Goal: Task Accomplishment & Management: Use online tool/utility

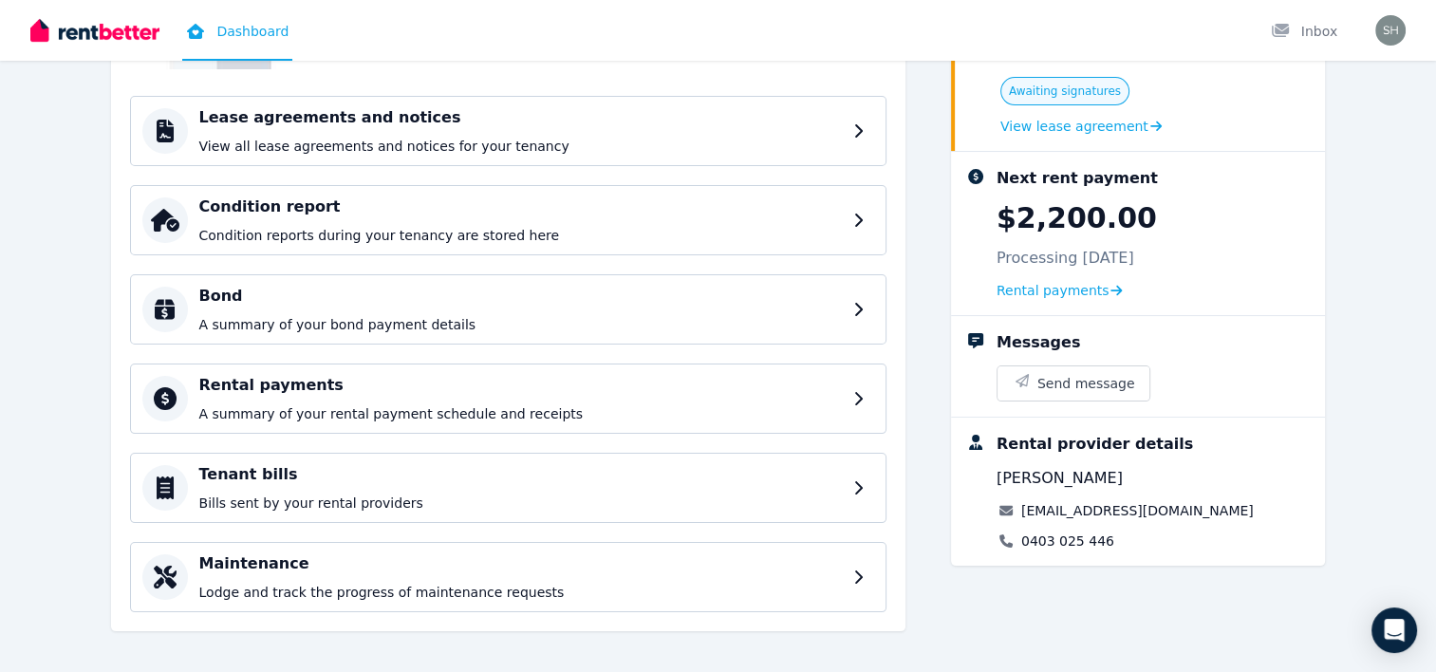
scroll to position [259, 0]
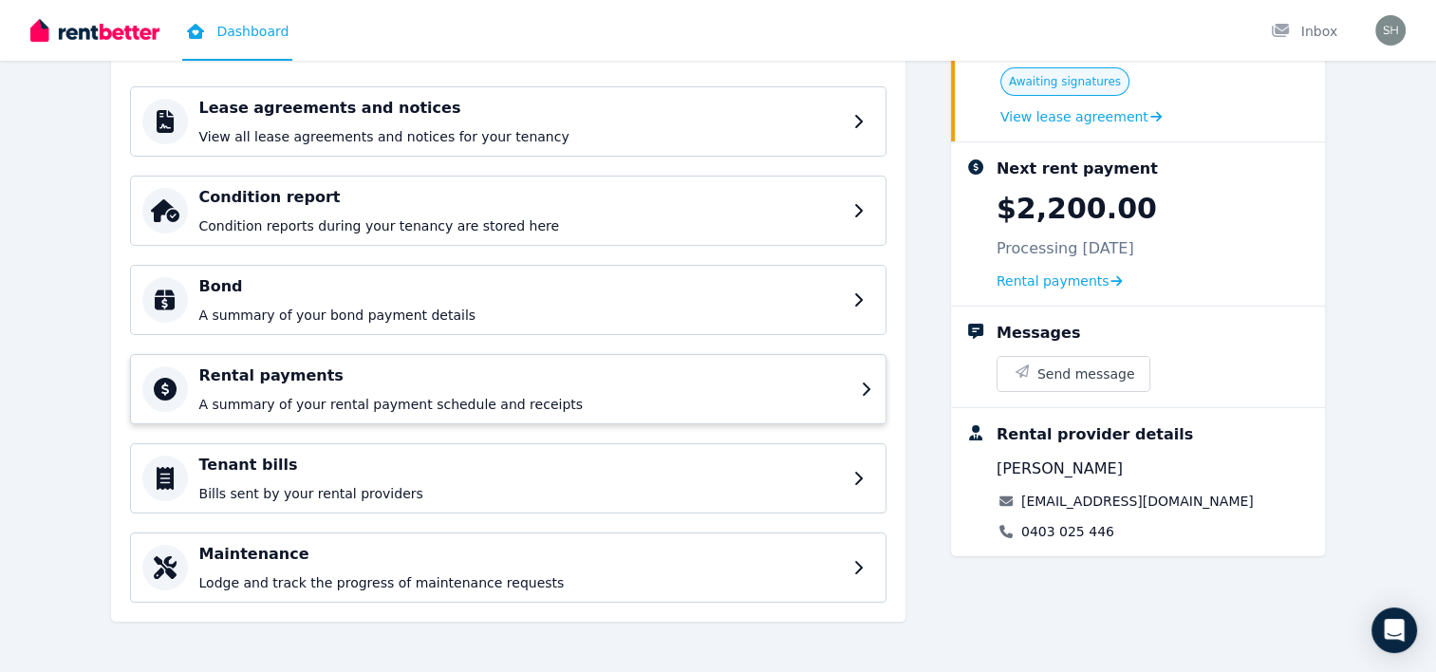
click at [866, 383] on icon at bounding box center [867, 389] width 13 height 15
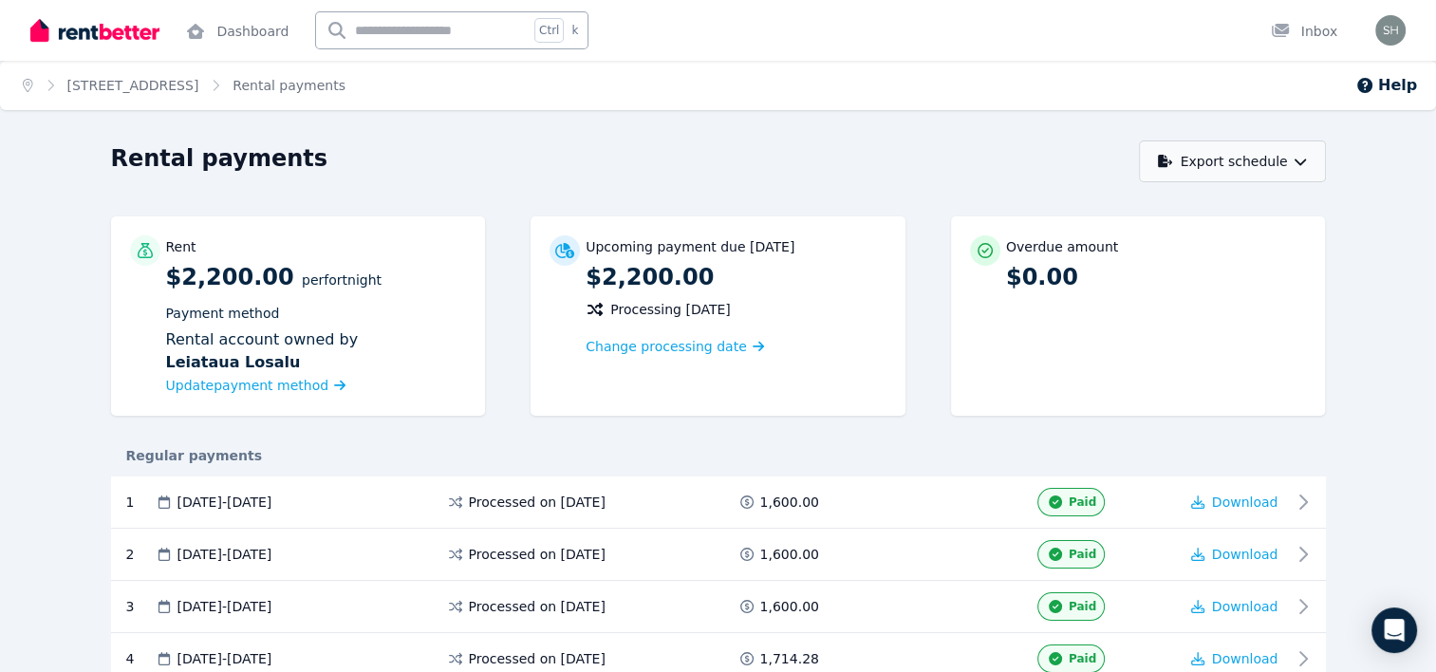
click at [1302, 151] on button "Export schedule" at bounding box center [1232, 162] width 187 height 42
click at [1246, 197] on button "PDF" at bounding box center [1223, 211] width 213 height 34
